Goal: Task Accomplishment & Management: Manage account settings

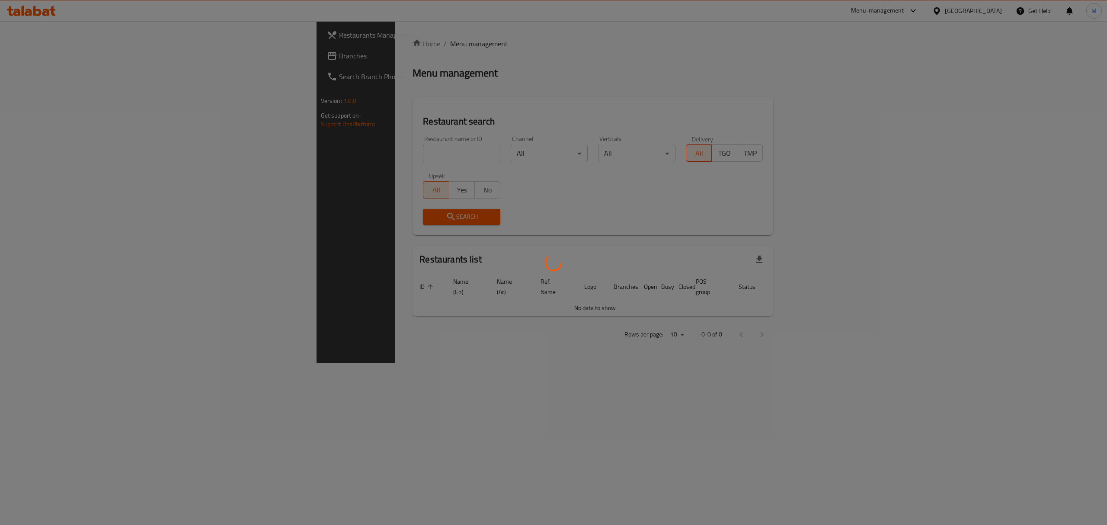
click at [308, 140] on div at bounding box center [553, 262] width 1107 height 525
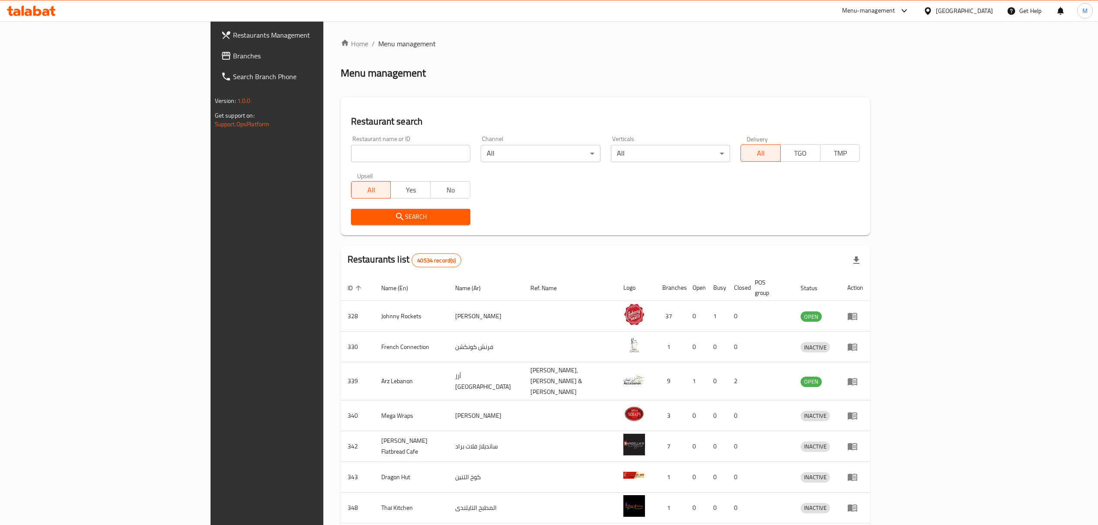
click at [351, 160] on input "search" at bounding box center [410, 153] width 119 height 17
type input "Trattoria"
click at [358, 217] on span "Search" at bounding box center [411, 216] width 106 height 11
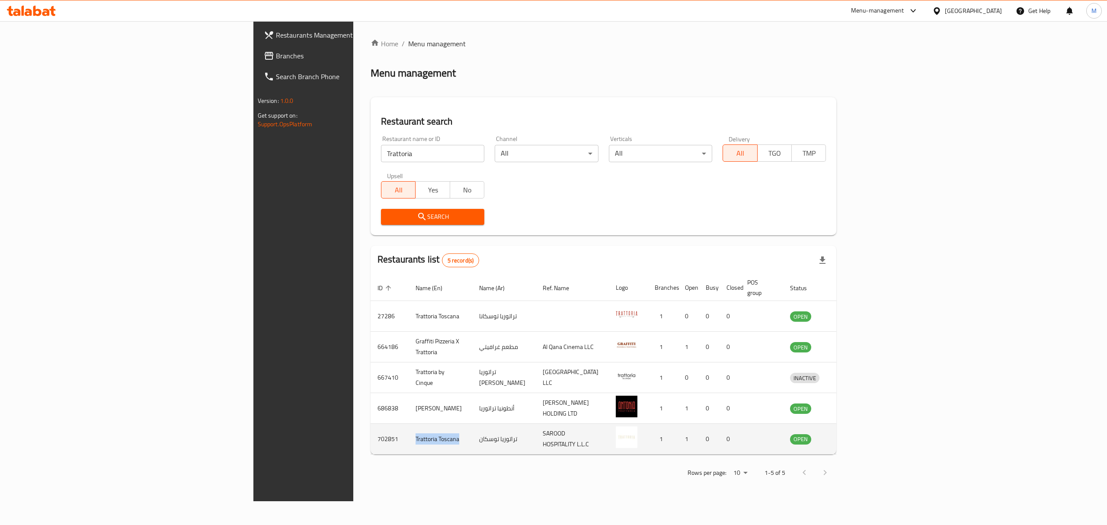
drag, startPoint x: 292, startPoint y: 431, endPoint x: 244, endPoint y: 427, distance: 48.1
click at [409, 427] on td "Trattoria Toscana" at bounding box center [441, 439] width 64 height 31
copy td "Trattoria Toscana"
click at [381, 156] on input "Trattoria" at bounding box center [432, 153] width 103 height 17
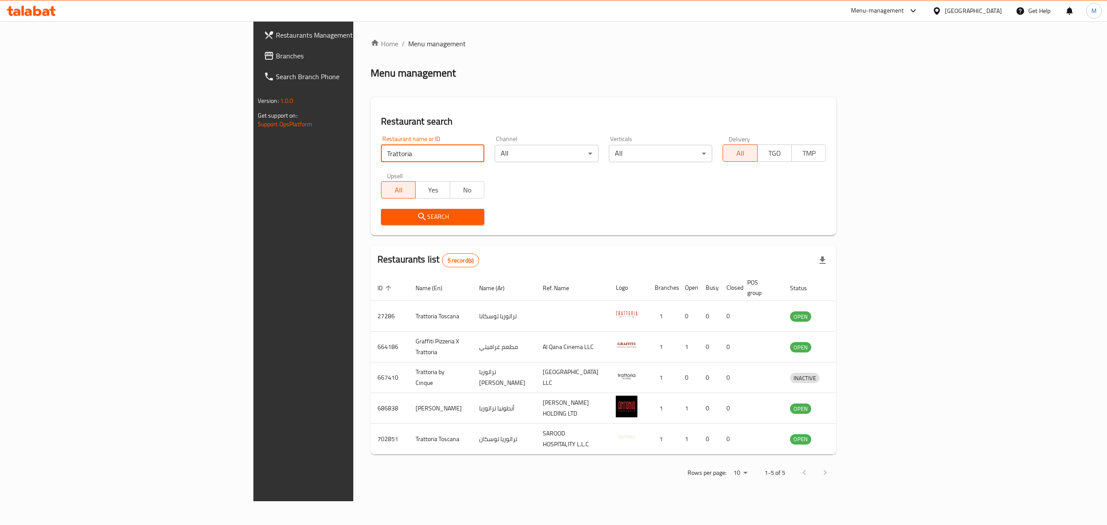
click at [381, 153] on input "Trattoria" at bounding box center [432, 153] width 103 height 17
click at [847, 434] on icon "enhanced table" at bounding box center [842, 439] width 10 height 10
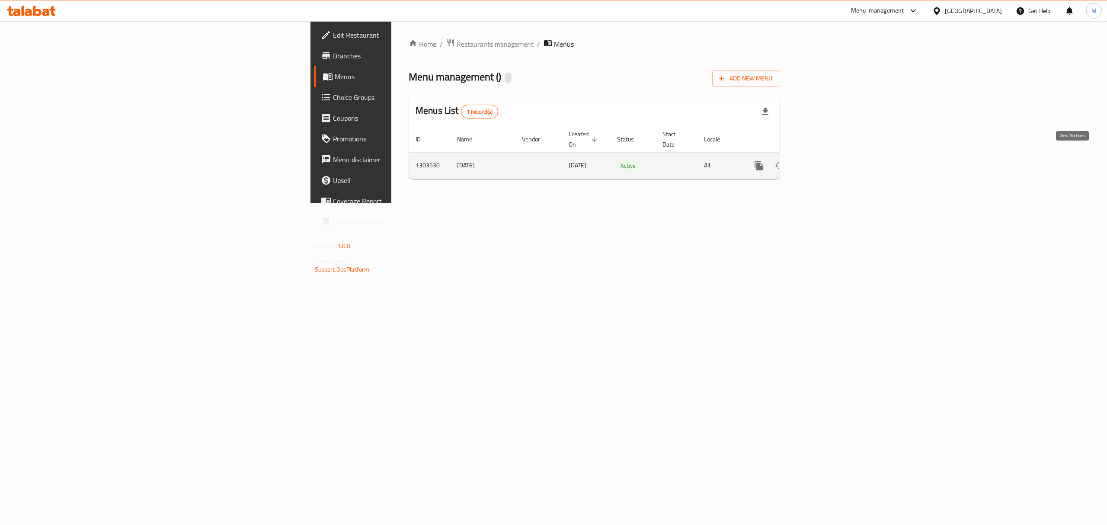
click at [825, 162] on icon "enhanced table" at bounding box center [821, 166] width 8 height 8
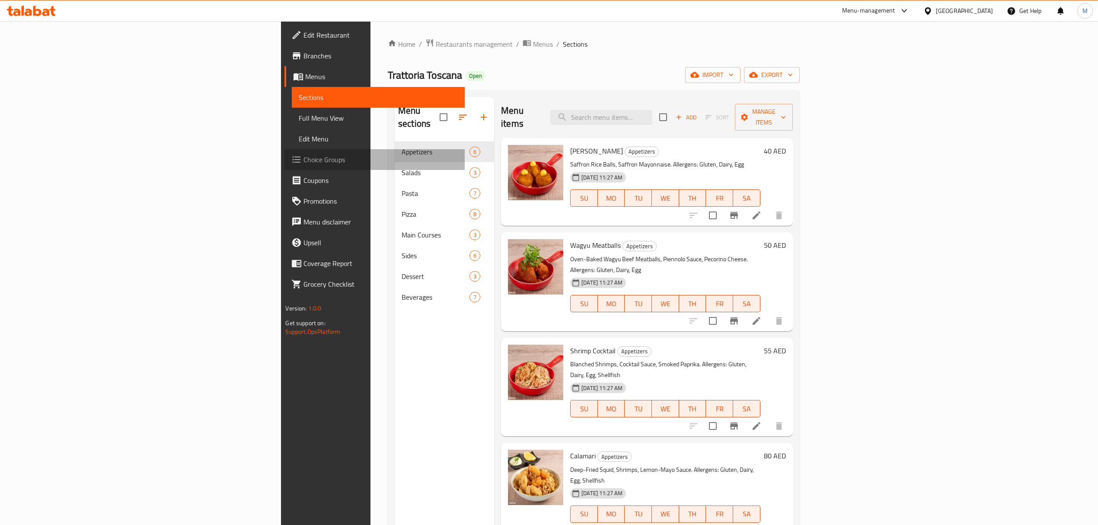
click at [304, 163] on span "Choice Groups" at bounding box center [381, 159] width 154 height 10
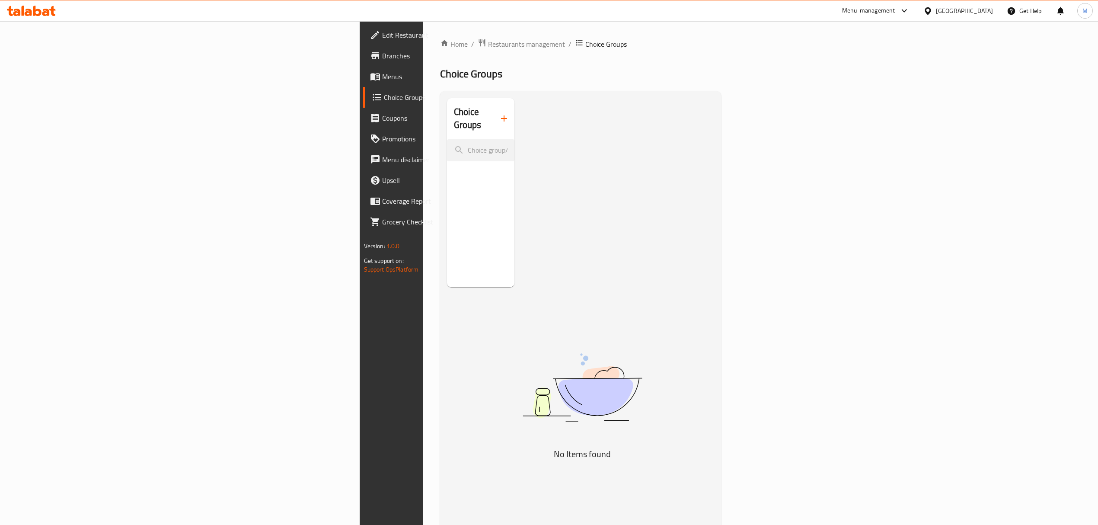
click at [382, 54] on span "Branches" at bounding box center [459, 56] width 154 height 10
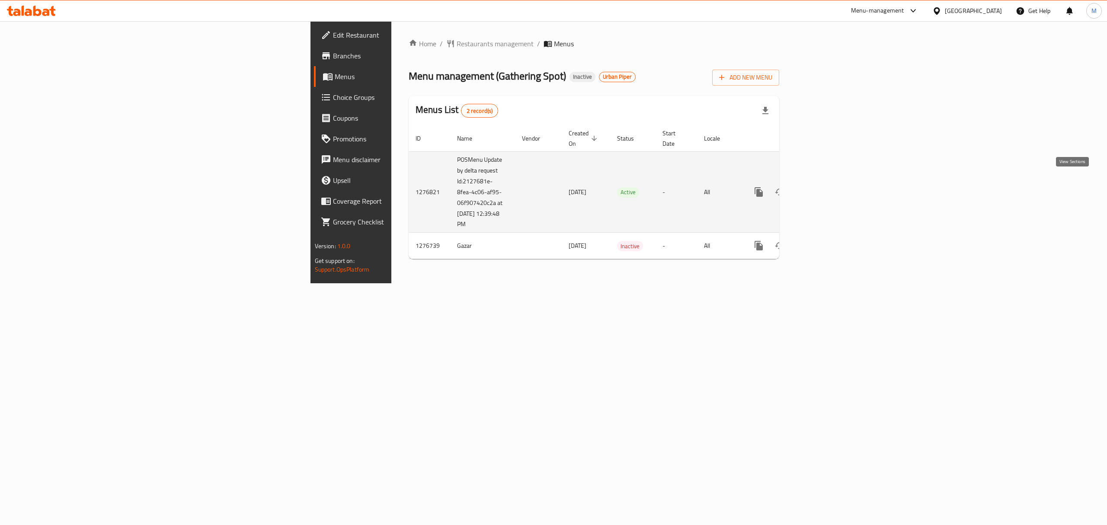
click at [826, 187] on icon "enhanced table" at bounding box center [821, 192] width 10 height 10
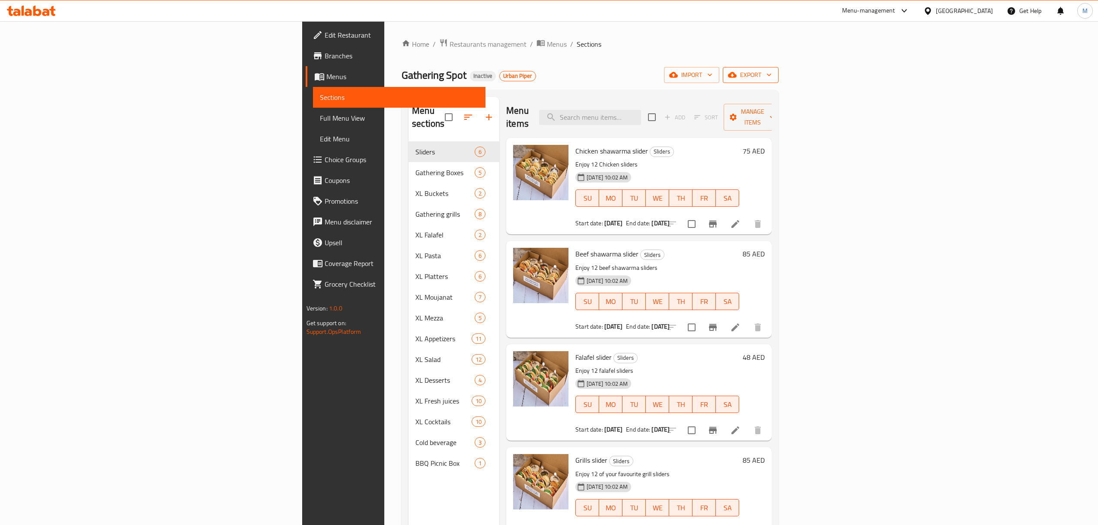
click at [772, 77] on span "export" at bounding box center [751, 75] width 42 height 11
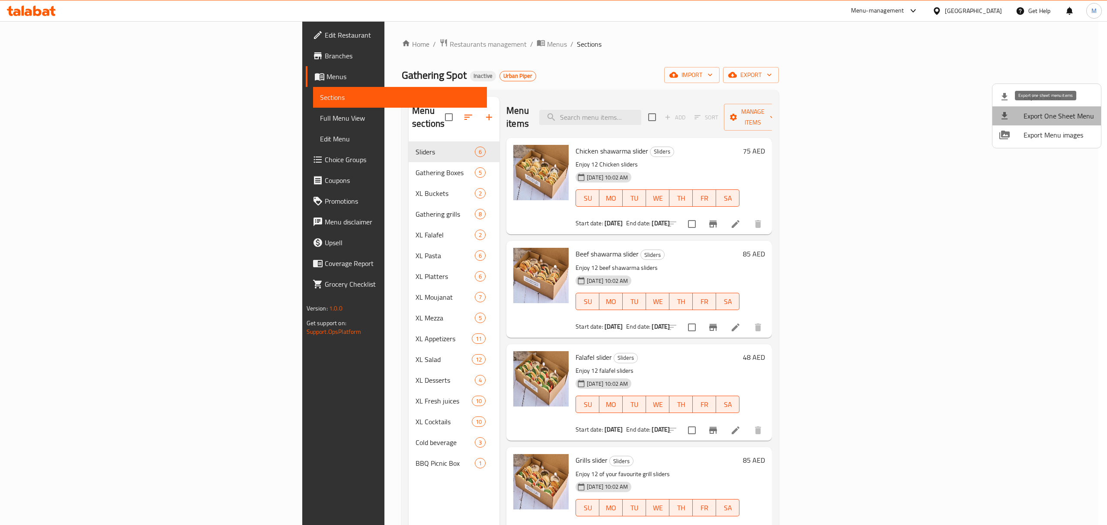
click at [1051, 113] on span "Export One Sheet Menu" at bounding box center [1058, 116] width 70 height 10
click at [1049, 137] on span "Export Menu images" at bounding box center [1058, 135] width 70 height 10
click at [291, 40] on div at bounding box center [553, 262] width 1107 height 525
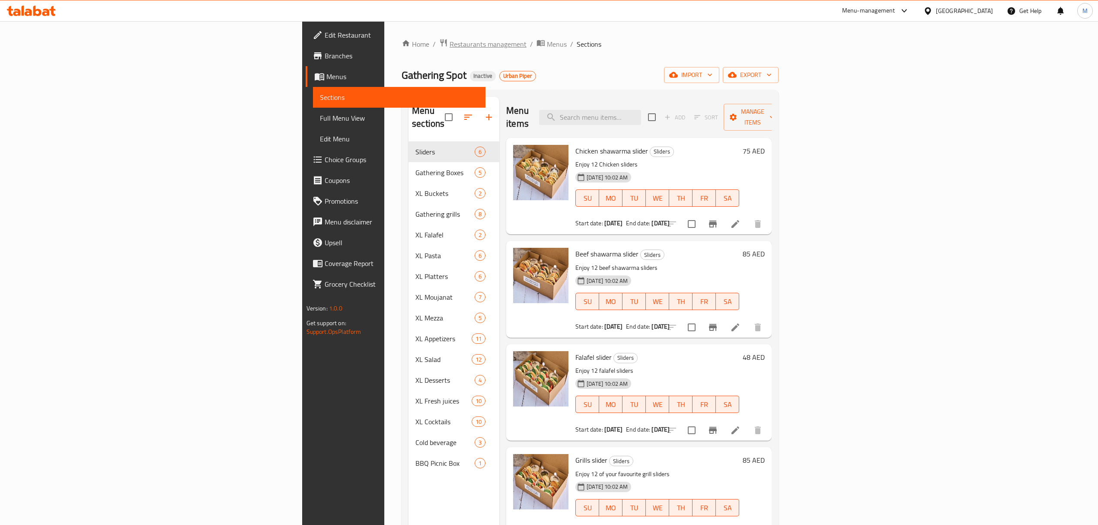
click at [450, 47] on span "Restaurants management" at bounding box center [488, 44] width 77 height 10
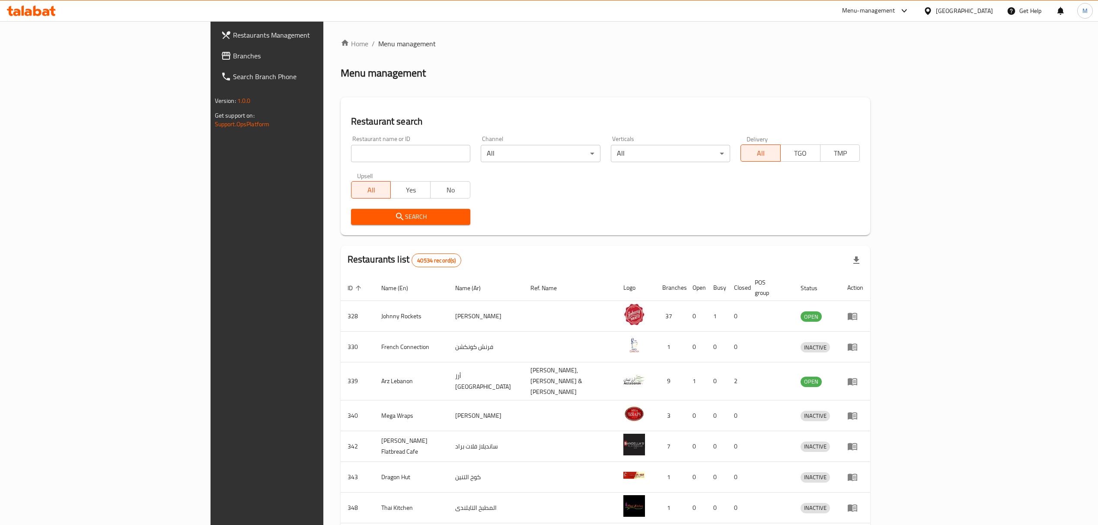
click at [293, 157] on div at bounding box center [549, 262] width 1098 height 525
click at [351, 157] on input "search" at bounding box center [410, 153] width 119 height 17
type input "[GEOGRAPHIC_DATA]"
click button "Search" at bounding box center [410, 217] width 119 height 16
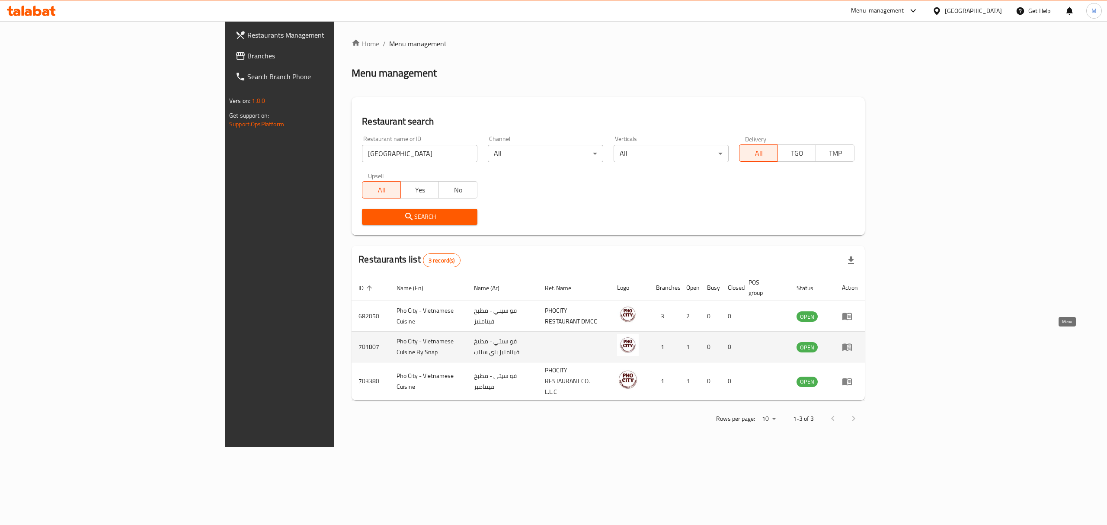
click at [852, 344] on icon "enhanced table" at bounding box center [847, 347] width 10 height 7
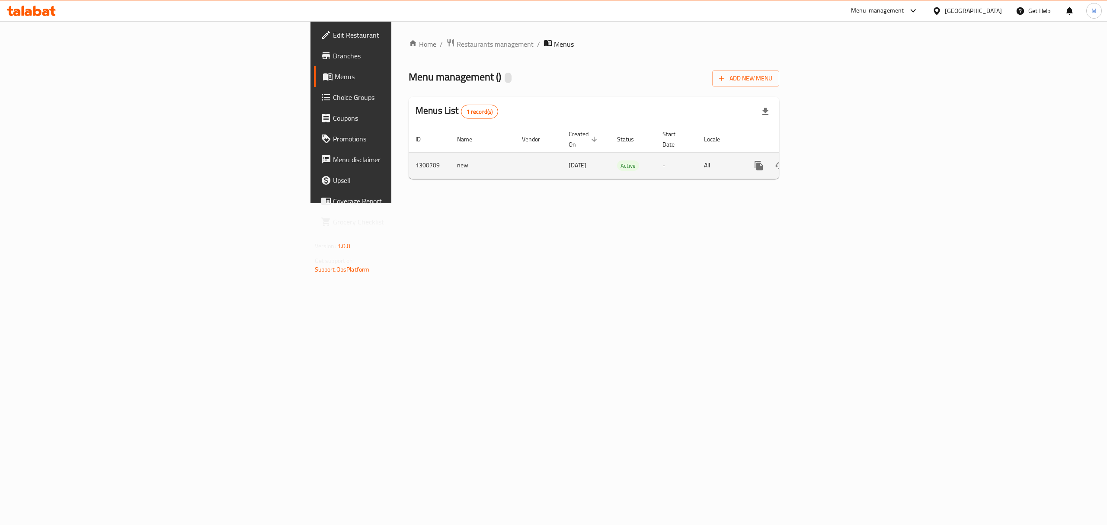
click at [826, 161] on icon "enhanced table" at bounding box center [821, 165] width 10 height 10
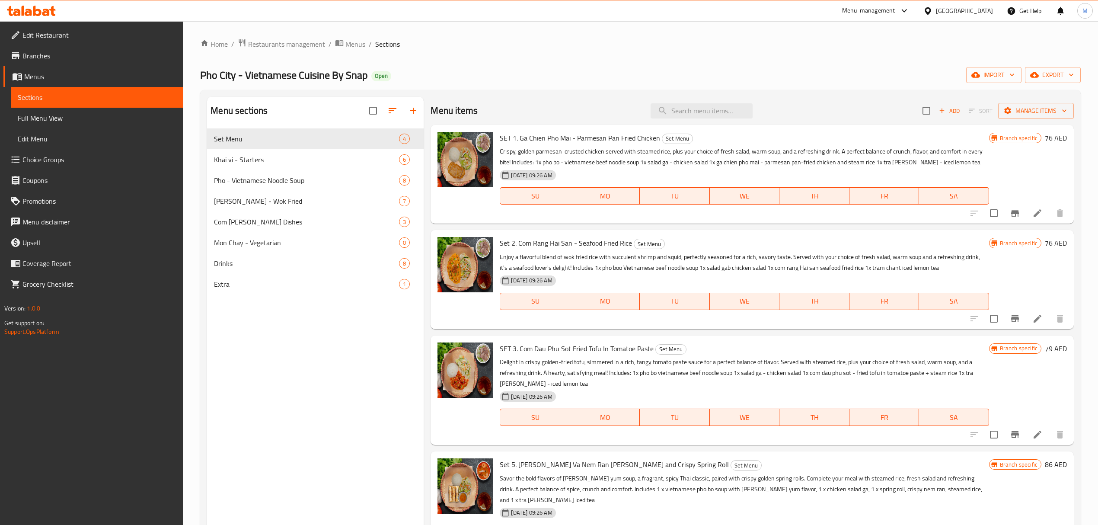
click at [79, 54] on span "Branches" at bounding box center [99, 56] width 154 height 10
